Goal: Information Seeking & Learning: Learn about a topic

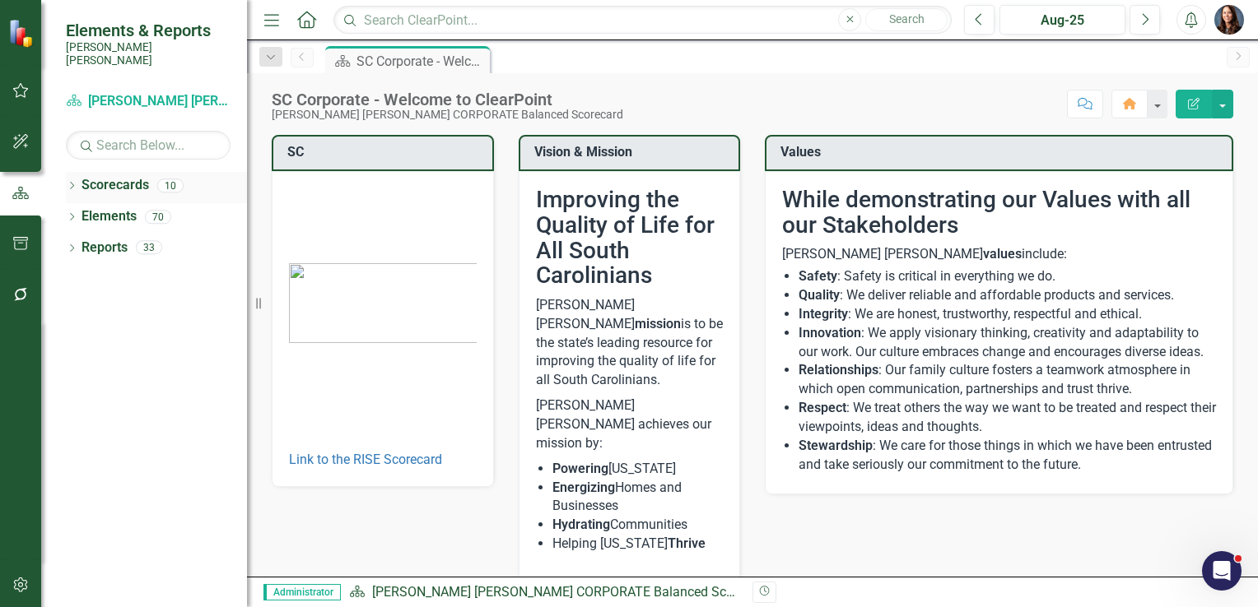
click at [69, 183] on icon "Dropdown" at bounding box center [72, 187] width 12 height 9
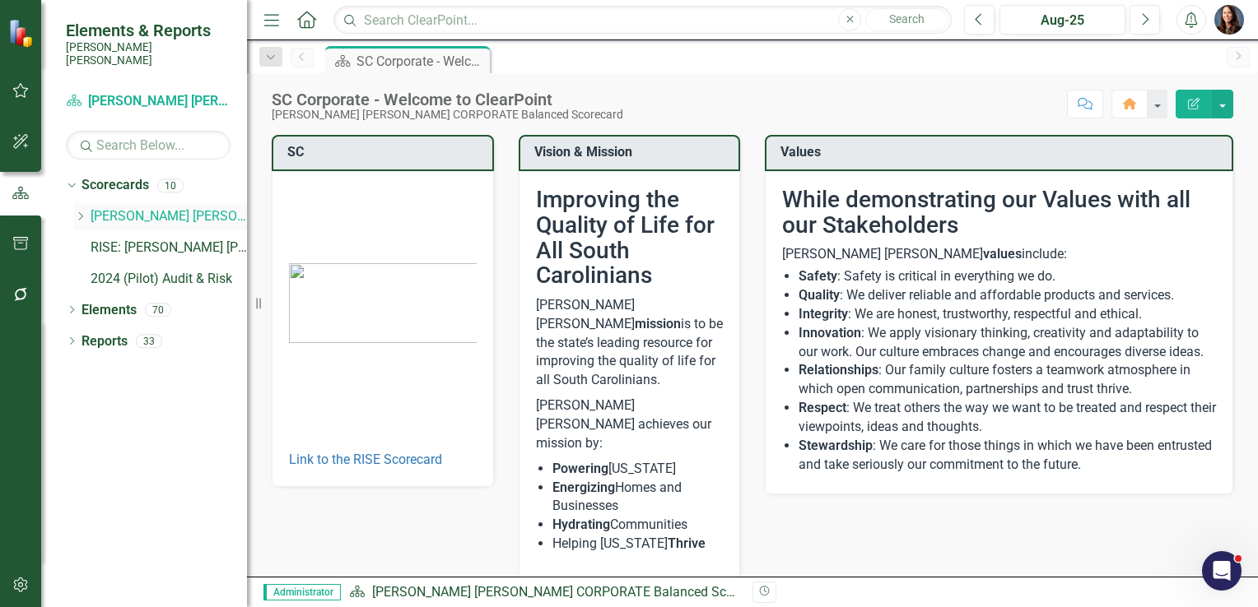
click at [76, 212] on icon "Dropdown" at bounding box center [80, 217] width 12 height 10
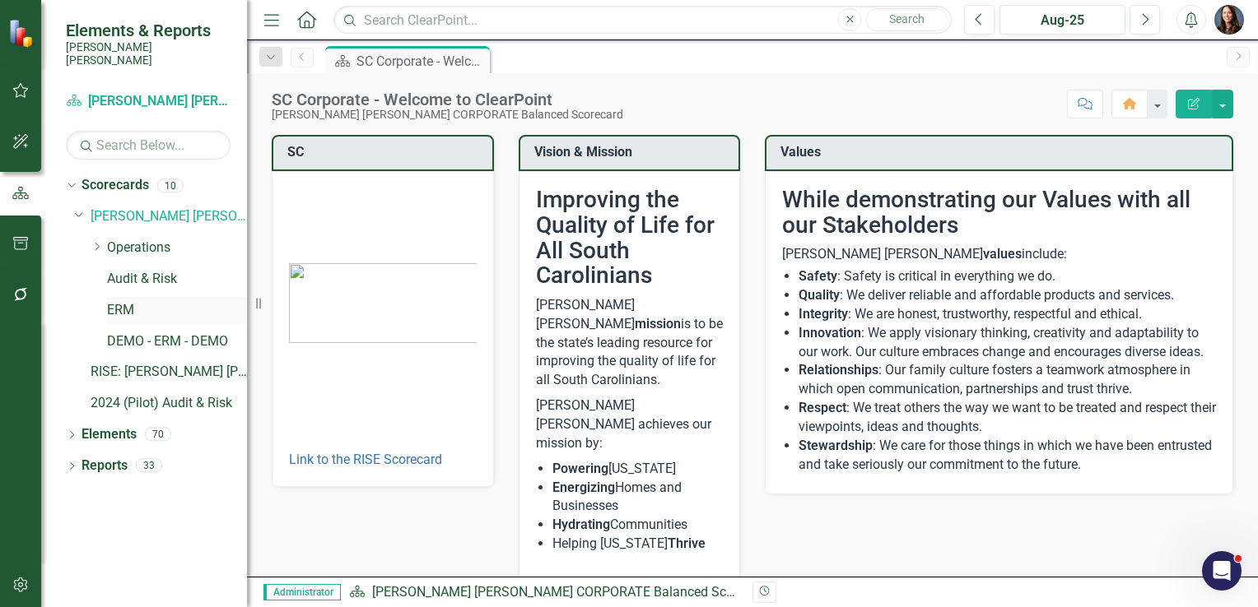
click at [128, 301] on link "ERM" at bounding box center [177, 310] width 140 height 19
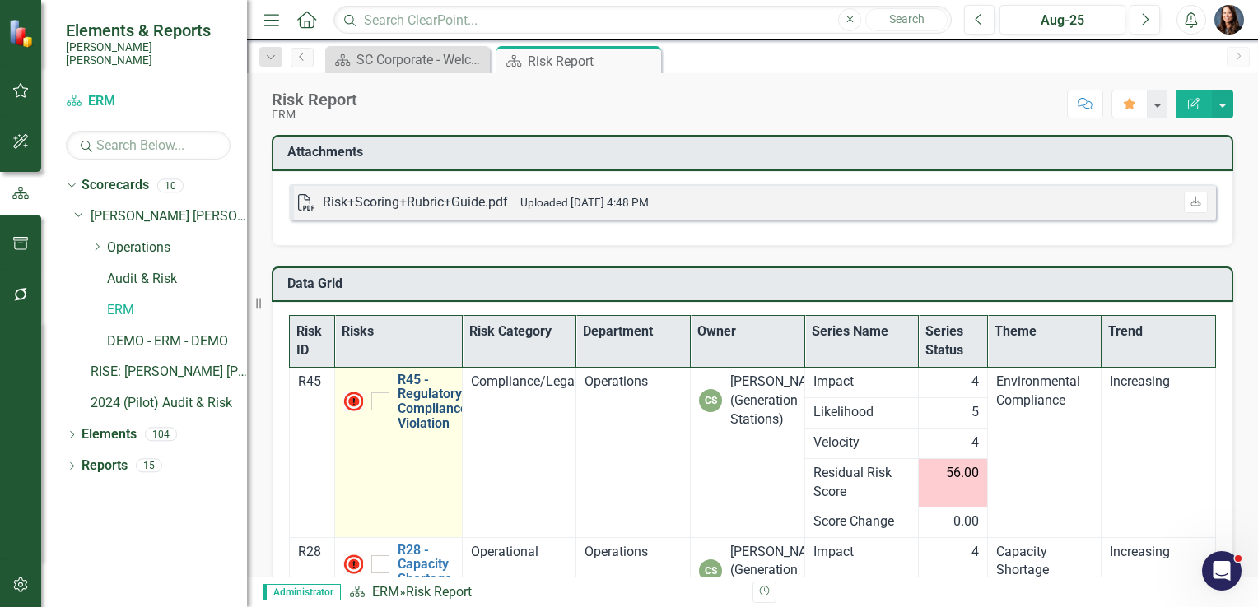
click at [435, 401] on link "R45 - Regulatory Compliance Violation" at bounding box center [433, 402] width 70 height 58
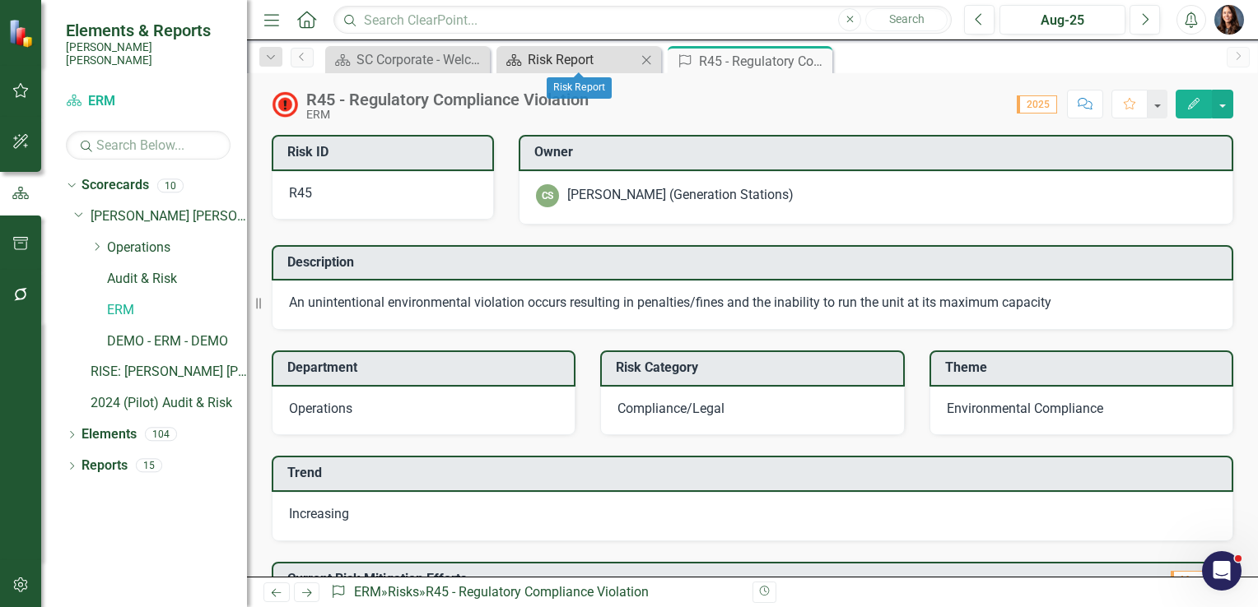
click at [561, 62] on div "Risk Report" at bounding box center [582, 59] width 109 height 21
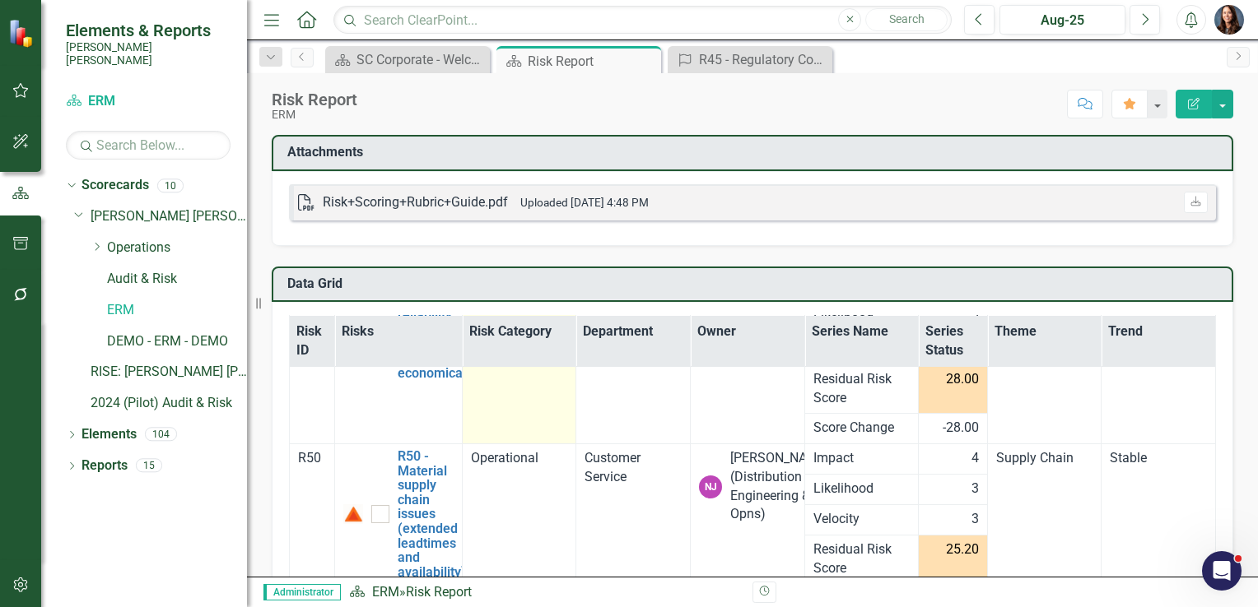
scroll to position [446, 0]
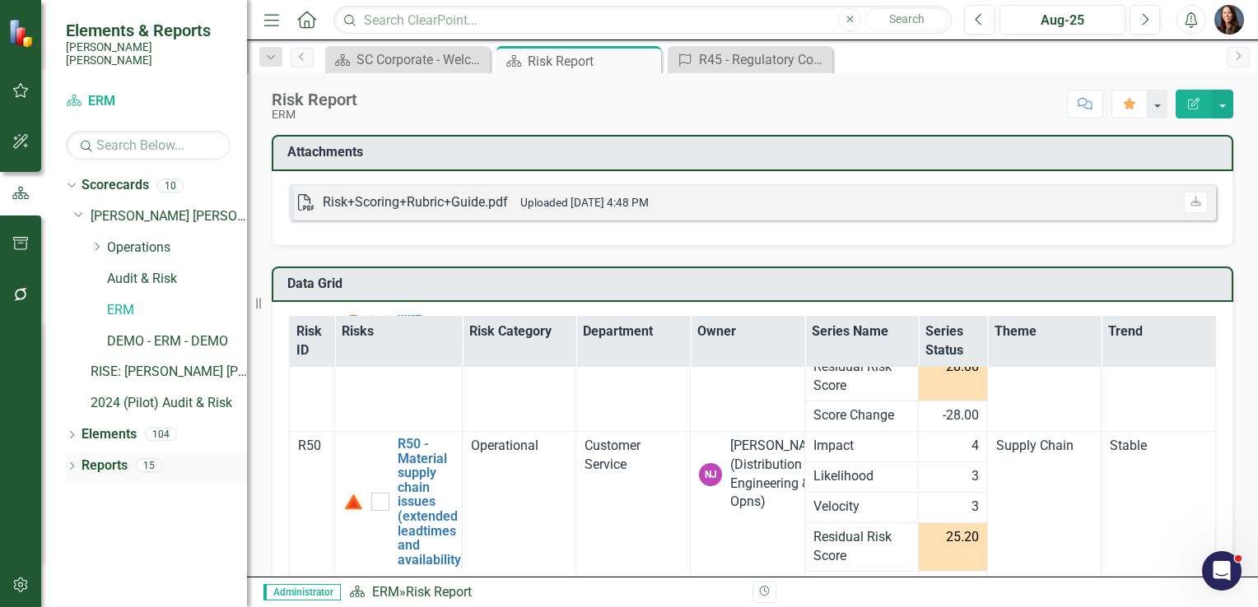
click at [71, 463] on icon "Dropdown" at bounding box center [72, 467] width 12 height 9
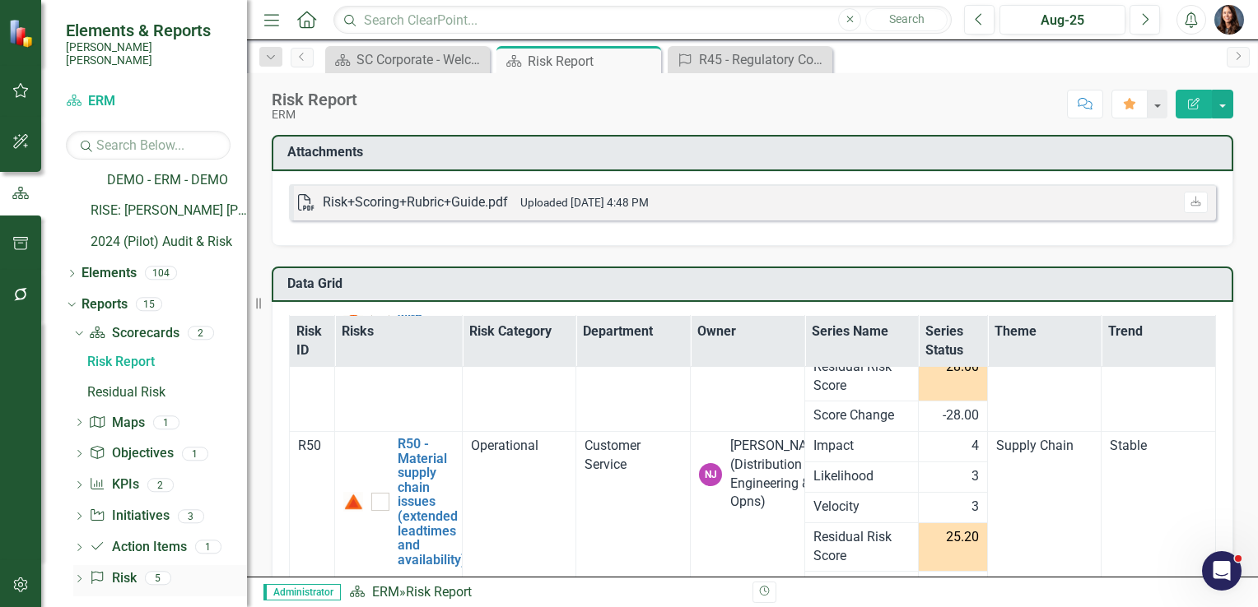
click at [81, 575] on icon at bounding box center [79, 578] width 4 height 7
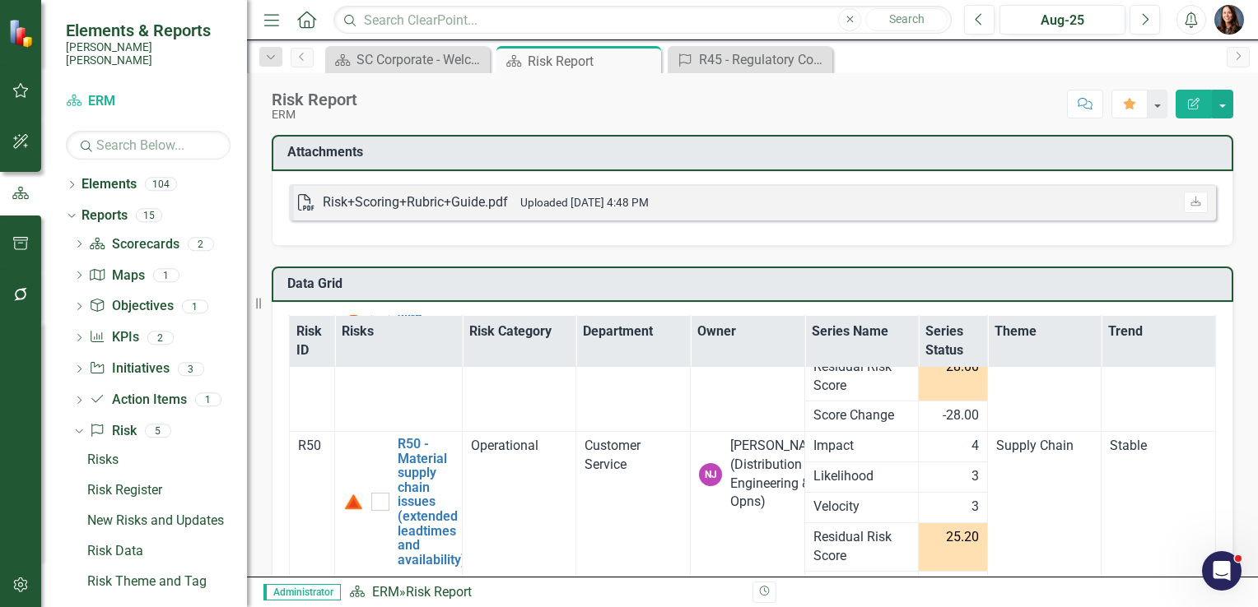
scroll to position [252, 0]
click at [76, 333] on icon "Dropdown" at bounding box center [79, 337] width 12 height 9
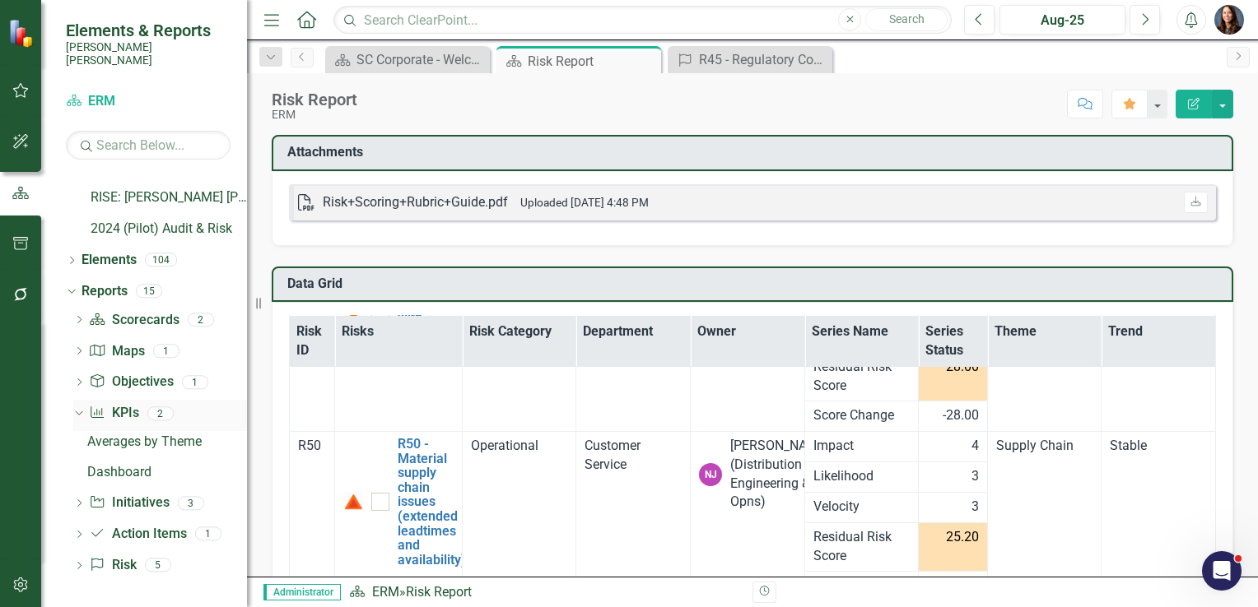
scroll to position [161, 0]
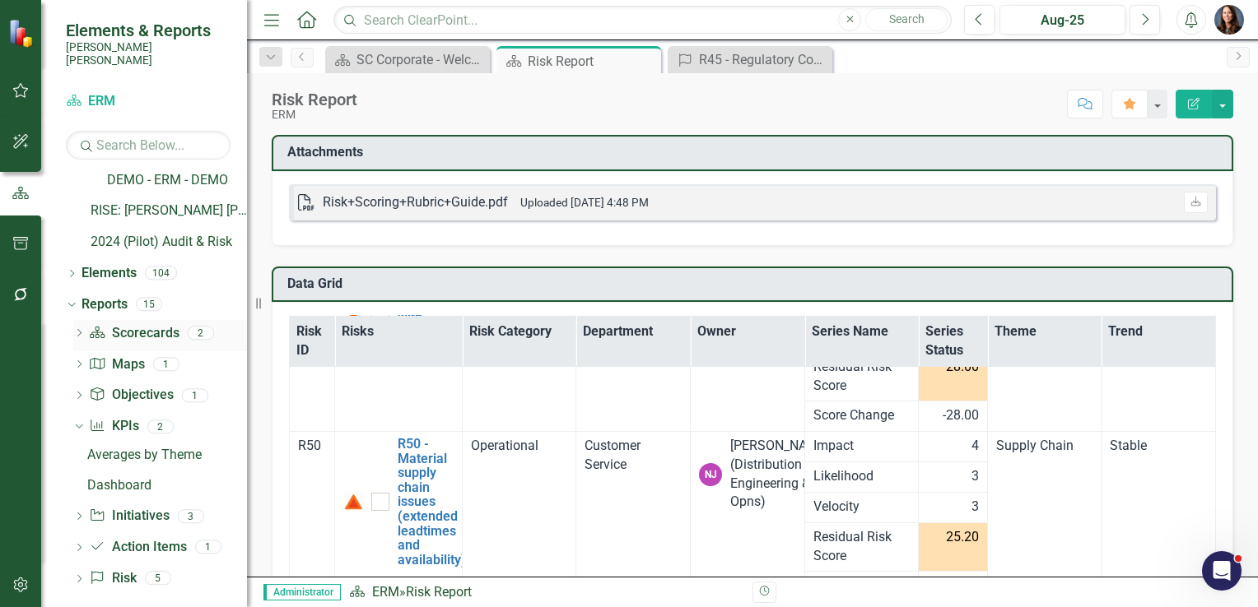
click at [77, 330] on icon "Dropdown" at bounding box center [79, 334] width 12 height 9
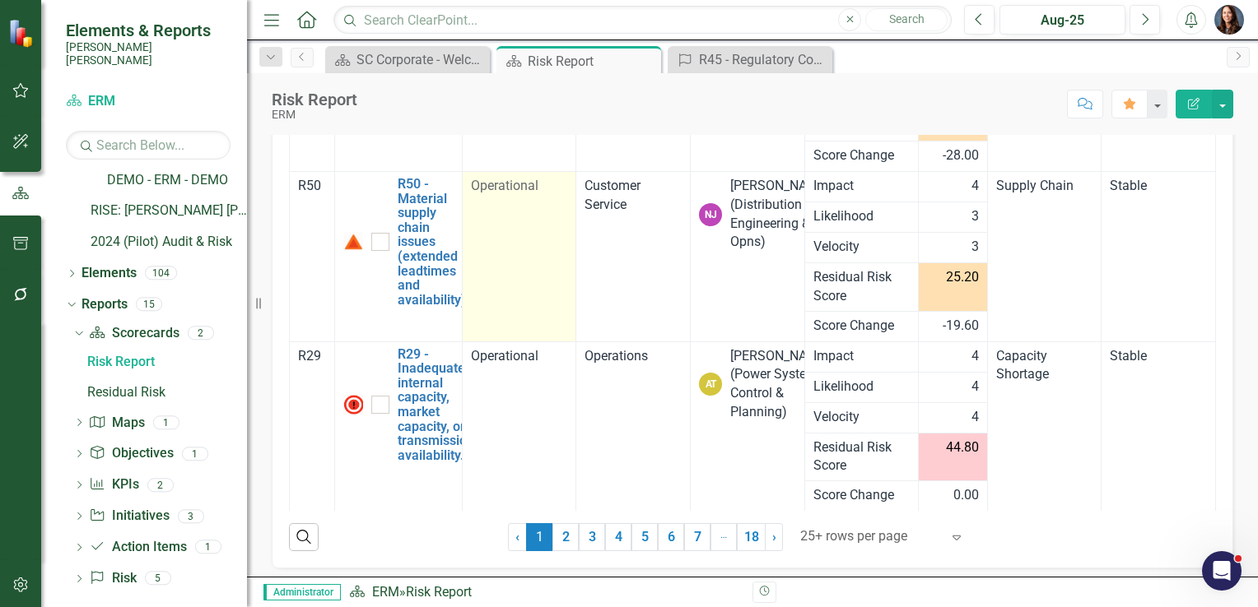
scroll to position [265, 0]
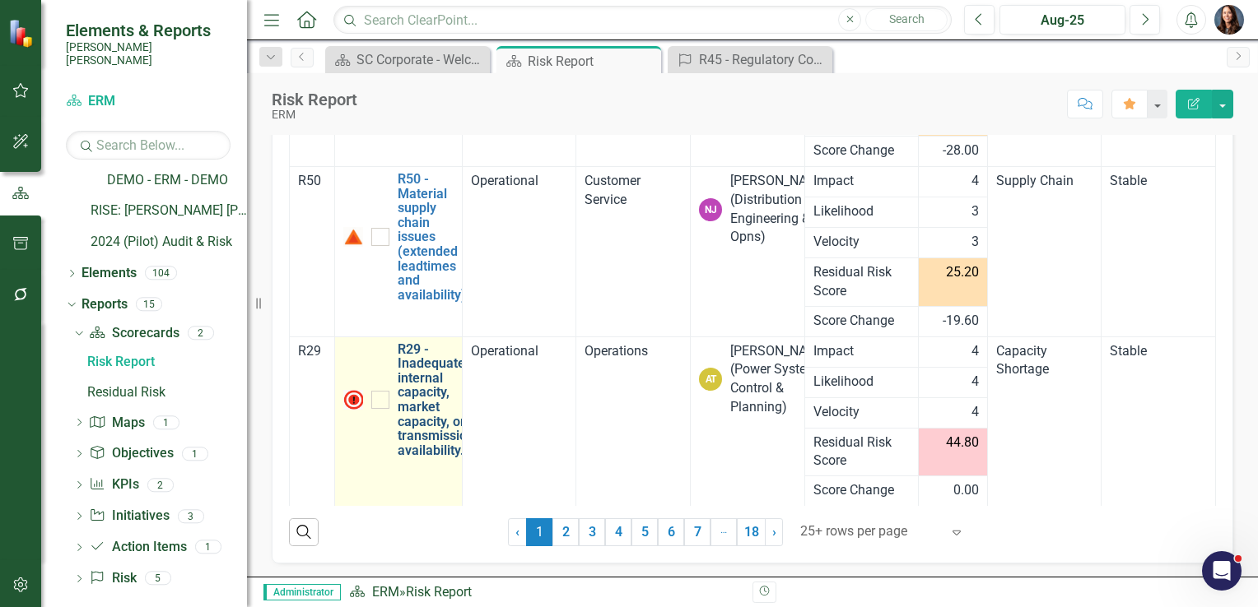
click at [422, 405] on link "R29 - Inadequate internal capacity, market capacity, or transmission availabili…" at bounding box center [436, 400] width 77 height 116
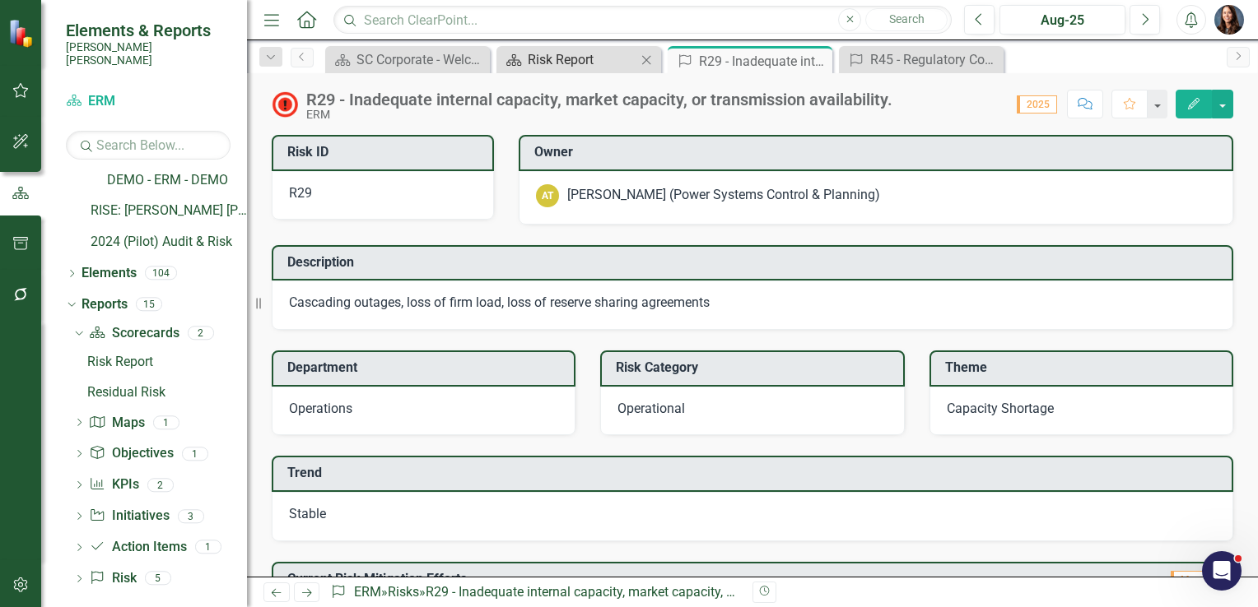
click at [605, 57] on div "Risk Report" at bounding box center [582, 59] width 109 height 21
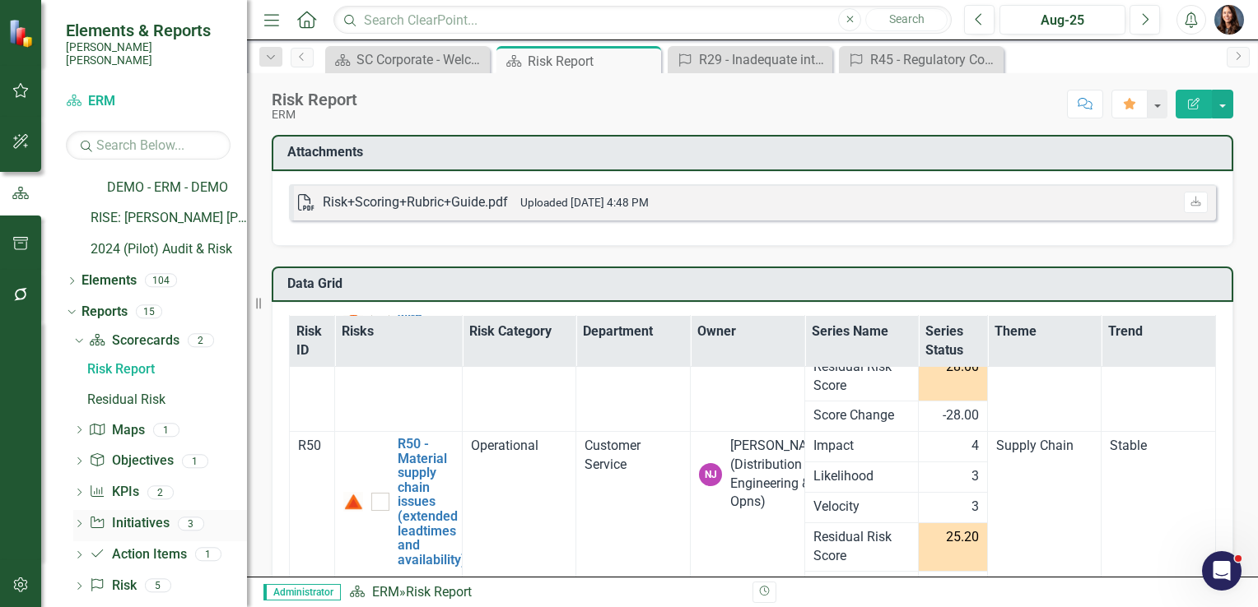
scroll to position [161, 0]
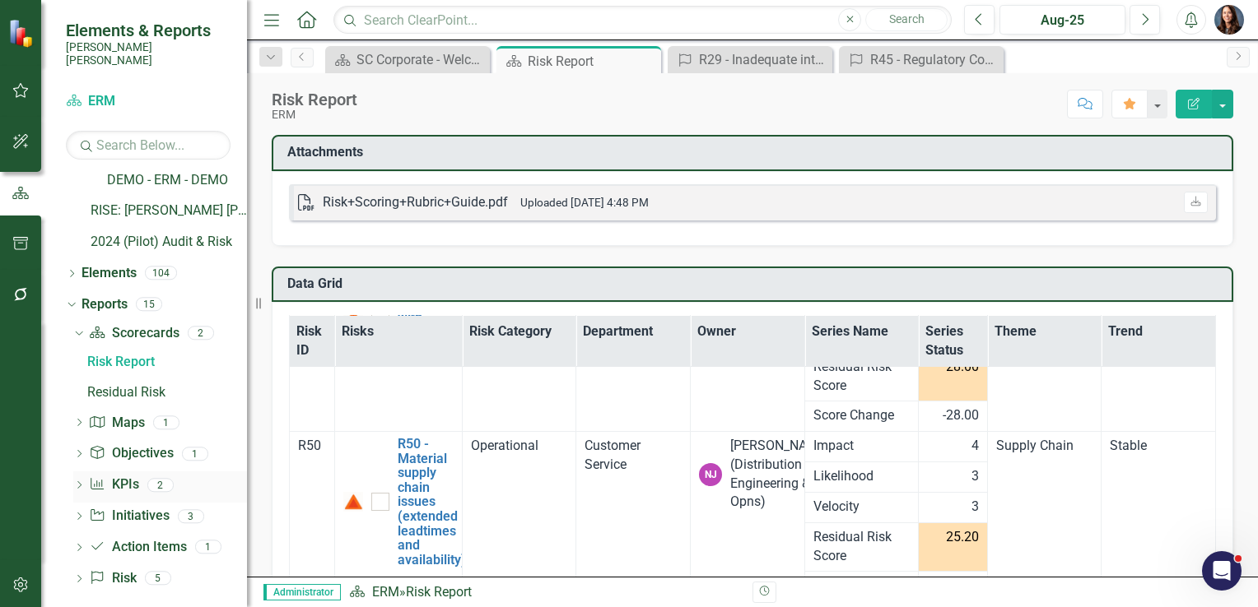
click at [77, 482] on icon "Dropdown" at bounding box center [79, 486] width 12 height 9
click at [111, 448] on div "Averages by Theme" at bounding box center [167, 455] width 160 height 15
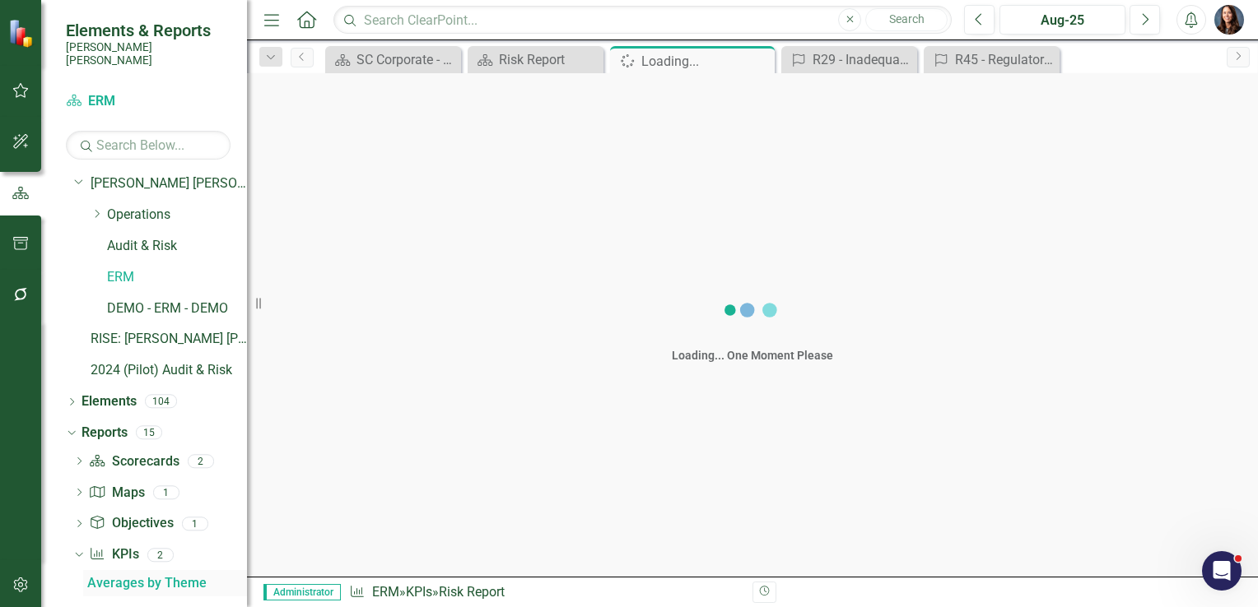
scroll to position [8, 0]
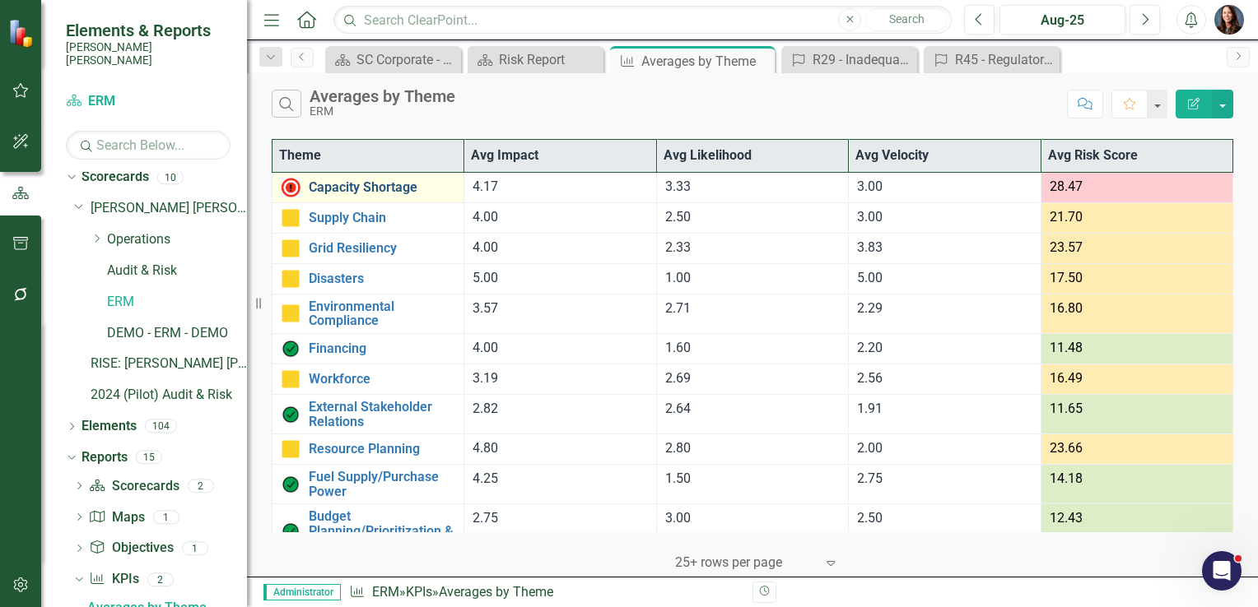
click at [351, 186] on link "Capacity Shortage" at bounding box center [382, 187] width 147 height 15
